Goal: Task Accomplishment & Management: Complete application form

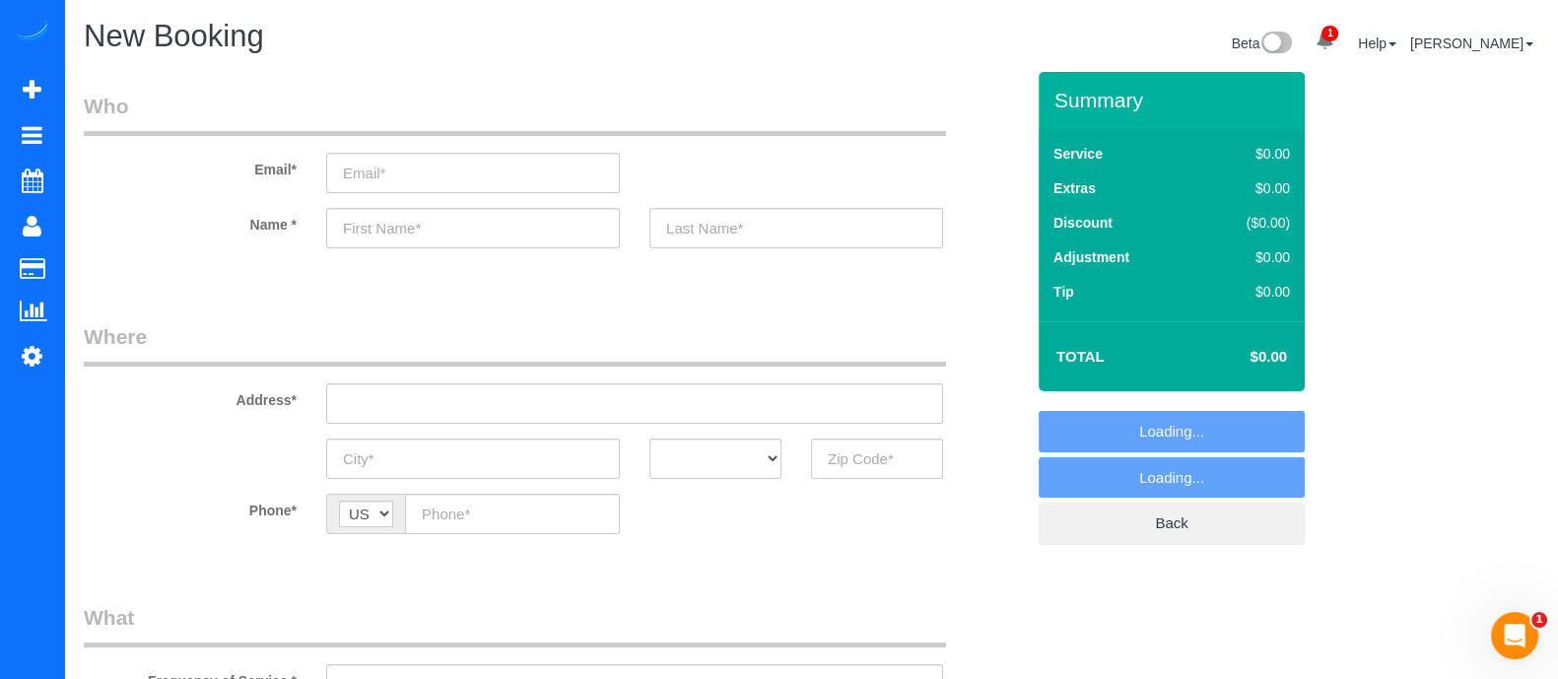
select select "object:6703"
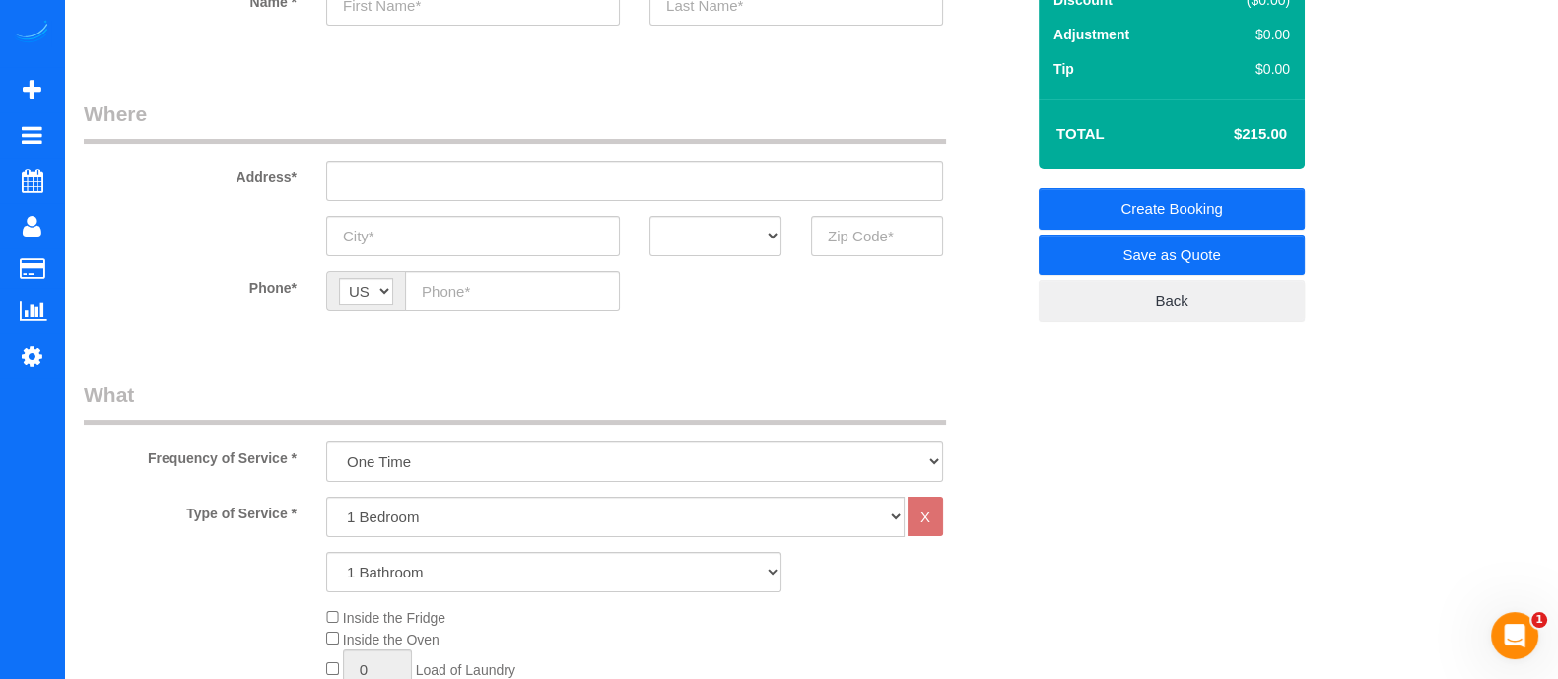
scroll to position [227, 0]
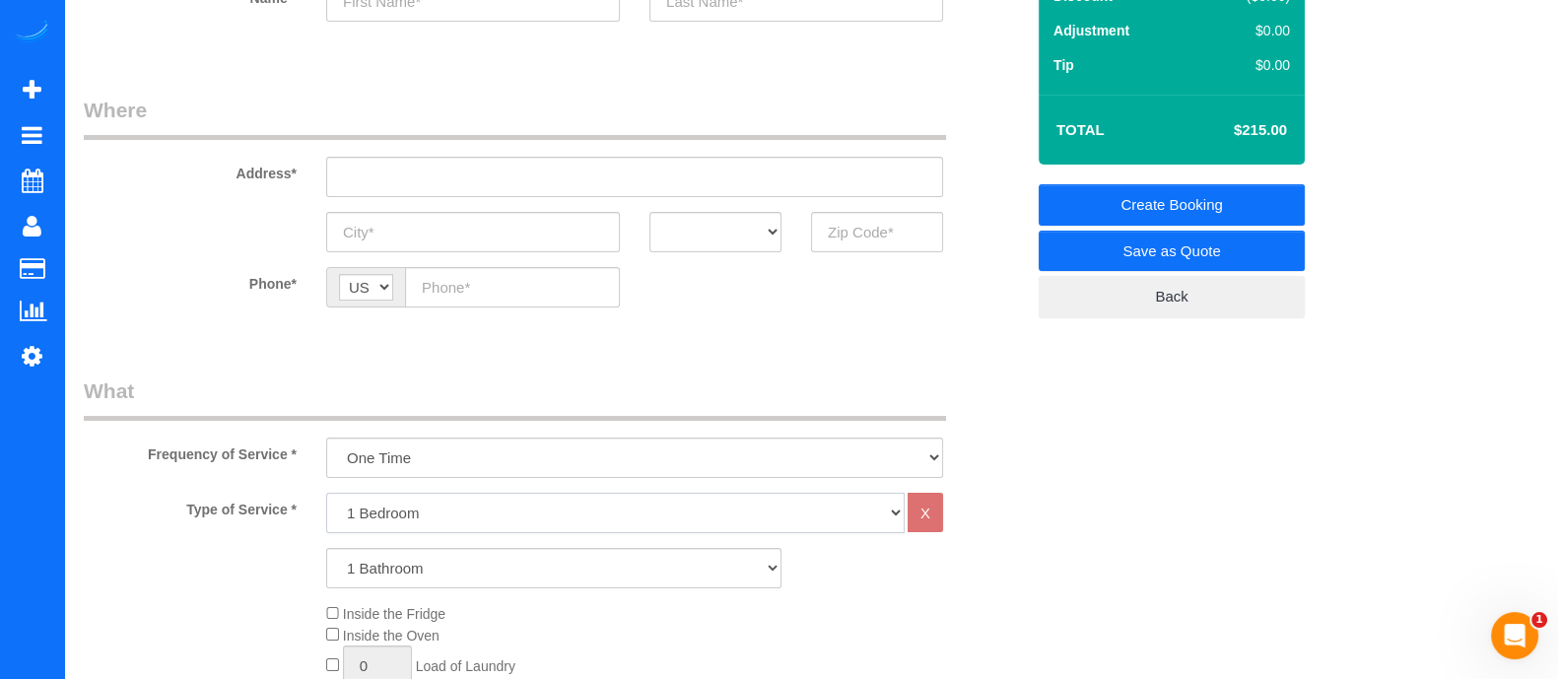
click at [424, 515] on select "1 Bedroom 2 Bedrooms 3 Bedrooms 4 Bedrooms 5 Bedrooms 6 Bedrooms" at bounding box center [615, 513] width 579 height 40
select select "2"
click at [326, 493] on select "1 Bedroom 2 Bedrooms 3 Bedrooms 4 Bedrooms 5 Bedrooms 6 Bedrooms" at bounding box center [615, 513] width 579 height 40
click at [370, 557] on select "1 Bathroom 2 Bathrooms 3 Bathrooms 4 Bathrooms 5 Bathrooms 6 Bathrooms" at bounding box center [553, 568] width 455 height 40
select select "2"
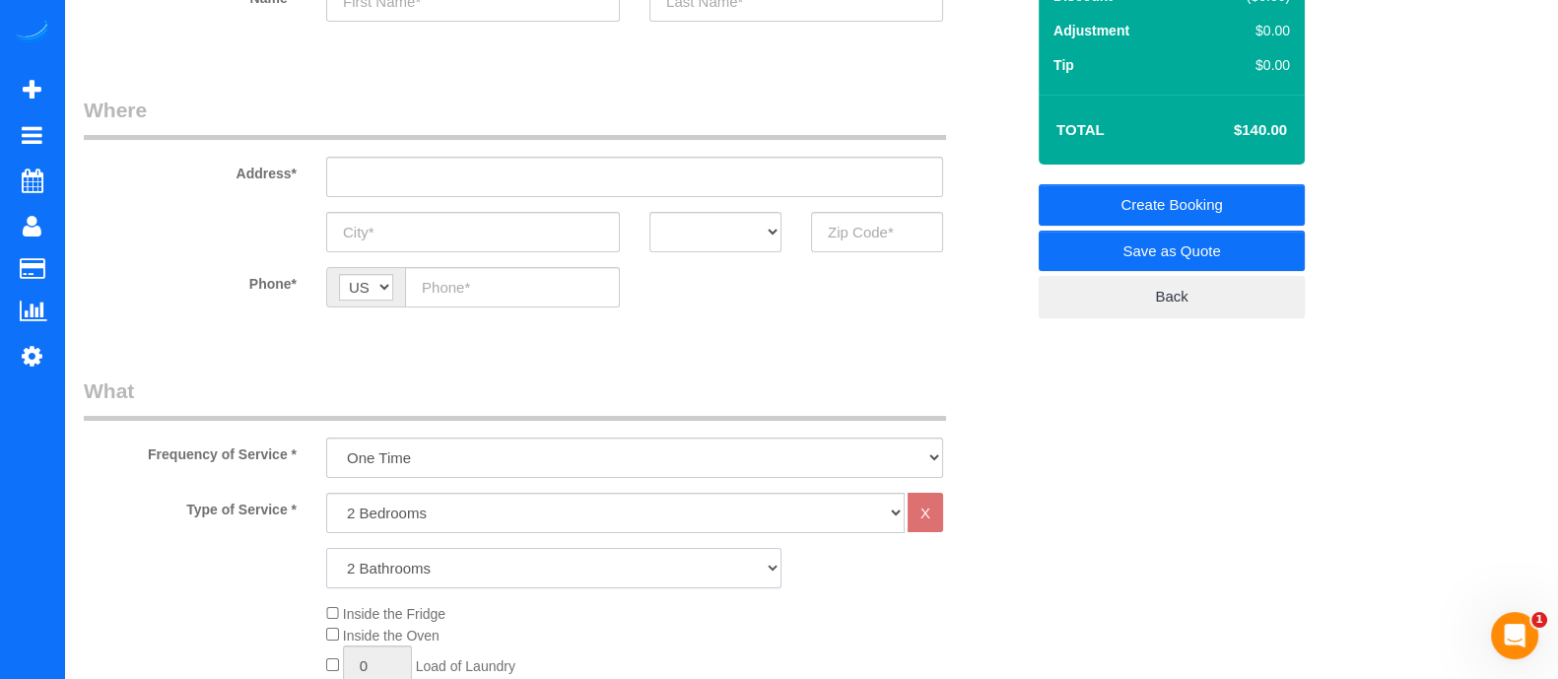
click at [326, 548] on select "1 Bathroom 2 Bathrooms 3 Bathrooms 4 Bathrooms 5 Bathrooms 6 Bathrooms" at bounding box center [553, 568] width 455 height 40
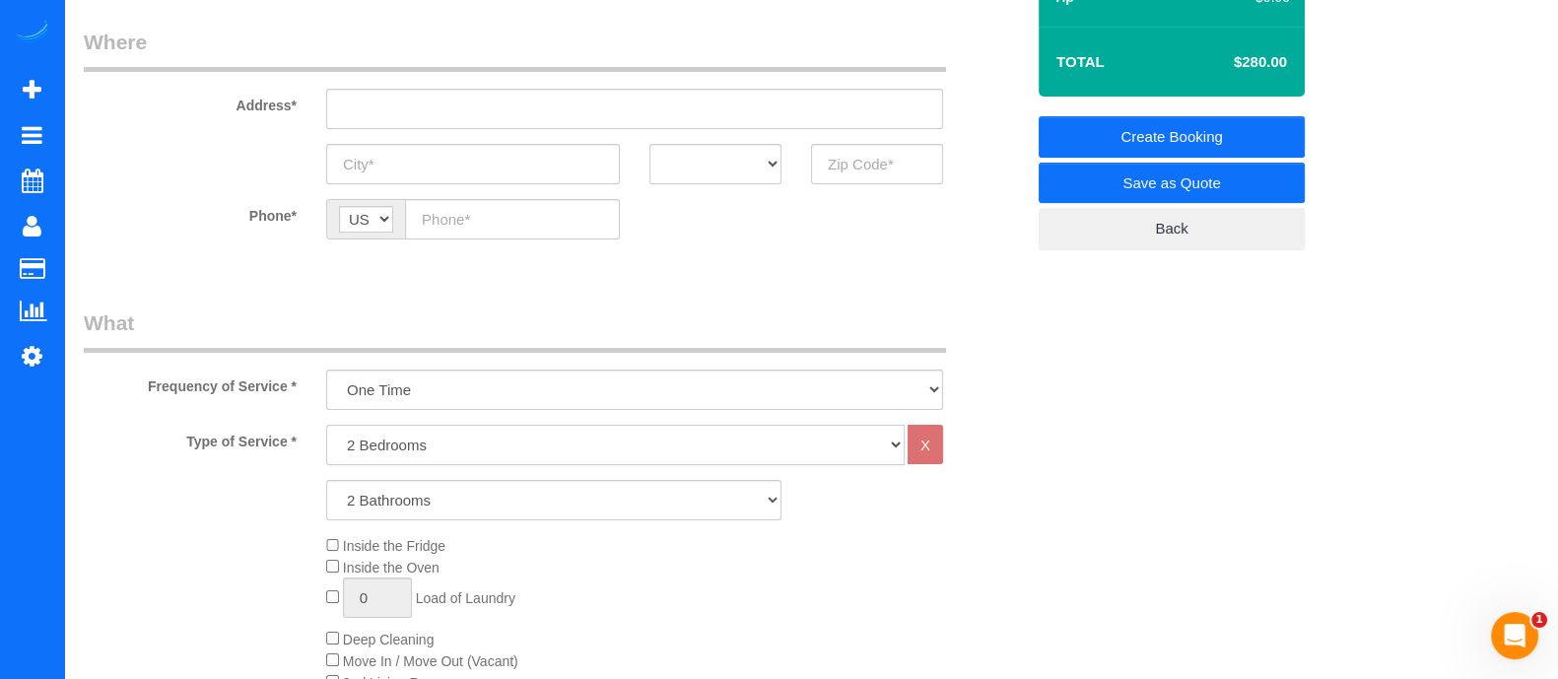
click at [466, 452] on select "1 Bedroom 2 Bedrooms 3 Bedrooms 4 Bedrooms 5 Bedrooms 6 Bedrooms" at bounding box center [615, 445] width 579 height 40
select select "3"
click at [326, 425] on select "1 Bedroom 2 Bedrooms 3 Bedrooms 4 Bedrooms 5 Bedrooms 6 Bedrooms" at bounding box center [615, 445] width 579 height 40
click at [418, 496] on select "1 Bathroom 2 Bathrooms 3 Bathrooms 4 Bathrooms 5 Bathrooms 6 Bathrooms" at bounding box center [553, 500] width 455 height 40
select select "3"
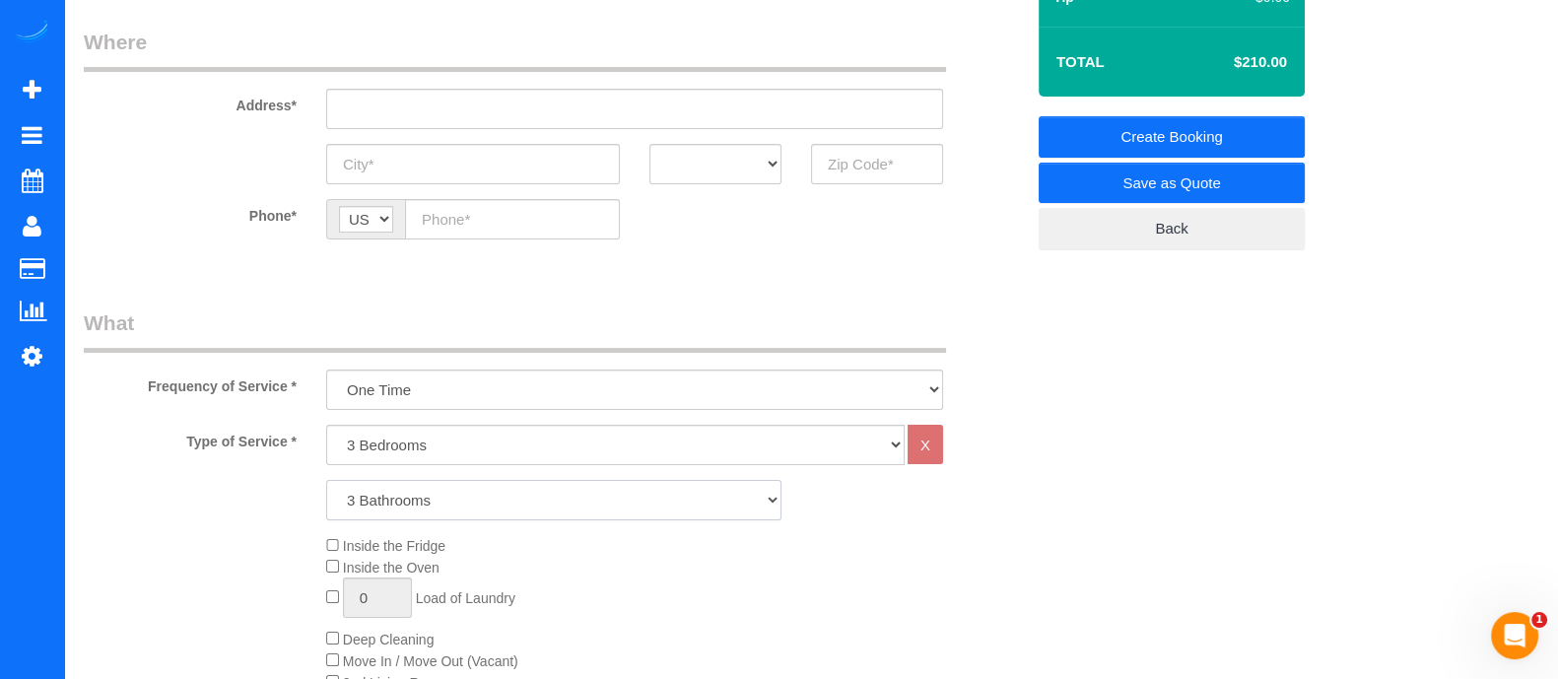
click at [326, 480] on select "1 Bathroom 2 Bathrooms 3 Bathrooms 4 Bathrooms 5 Bathrooms 6 Bathrooms" at bounding box center [553, 500] width 455 height 40
